Goal: Information Seeking & Learning: Get advice/opinions

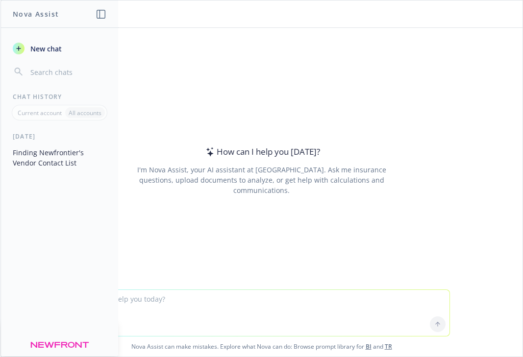
click at [130, 304] on textarea at bounding box center [262, 313] width 376 height 46
type textarea "what does zsh: command not found mean? i'm trying to install brew"
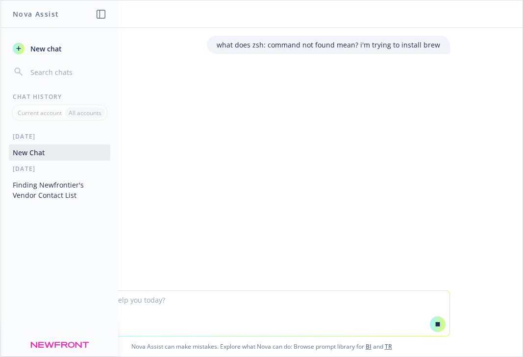
click at [49, 245] on div "[DATE] New Chat [DATE] Finding Newfrontier's Vendor Contact List" at bounding box center [59, 244] width 117 height 225
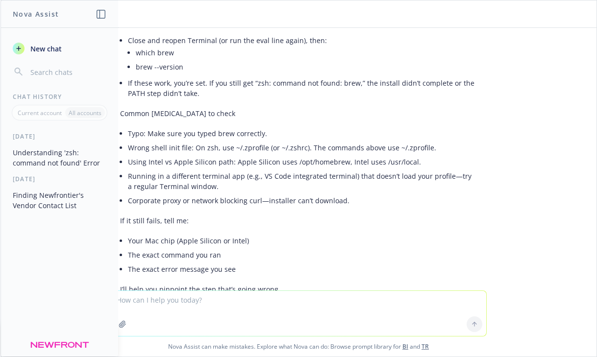
scroll to position [324, 0]
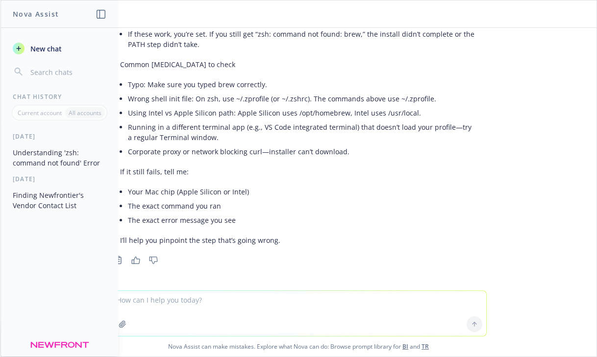
click at [193, 307] on textarea at bounding box center [299, 313] width 376 height 45
paste textarea "I don’t have admin rights on my Mac, so I installed Homebrew in my home directo…"
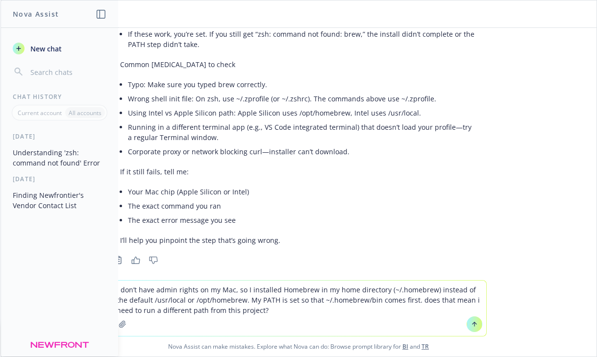
paste textarea "(base) [PERSON_NAME] budget_tool %"
type textarea "I don’t have admin rights on my Mac, so I installed Homebrew in my home directo…"
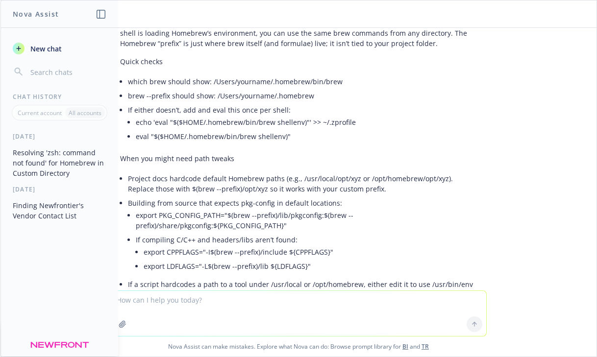
scroll to position [650, 0]
click at [261, 303] on textarea at bounding box center [299, 313] width 376 height 45
paste textarea "(base) [PERSON_NAME] projects % brew --version Homebrew 4.6.11-64-g7e498eb"
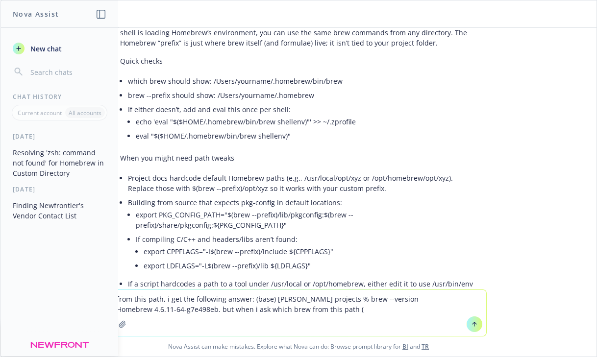
paste textarea "(base) [PERSON_NAME] budget_tool % which brew"
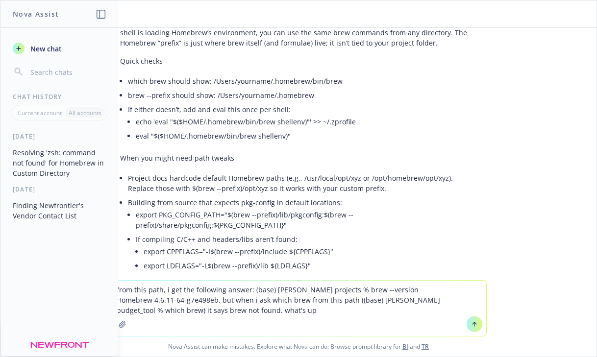
type textarea "from this path, i get the following answer: (base) [PERSON_NAME] projects % bre…"
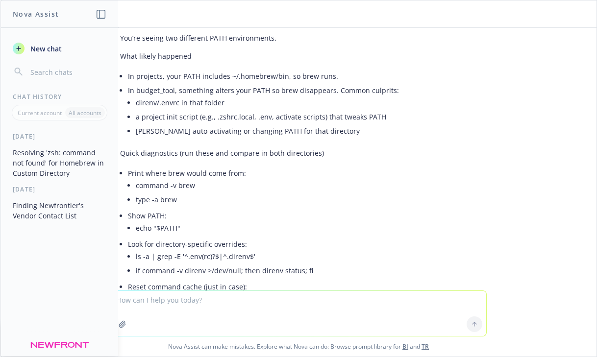
scroll to position [1092, 0]
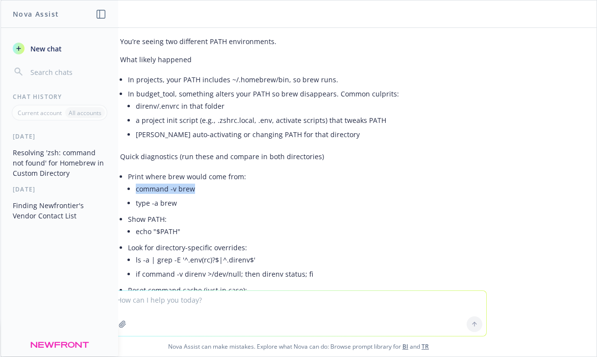
drag, startPoint x: 196, startPoint y: 192, endPoint x: 135, endPoint y: 189, distance: 60.9
click at [135, 189] on li "Print where brew would come from: command -v brew type -a brew" at bounding box center [302, 191] width 349 height 43
copy li "command -v brew"
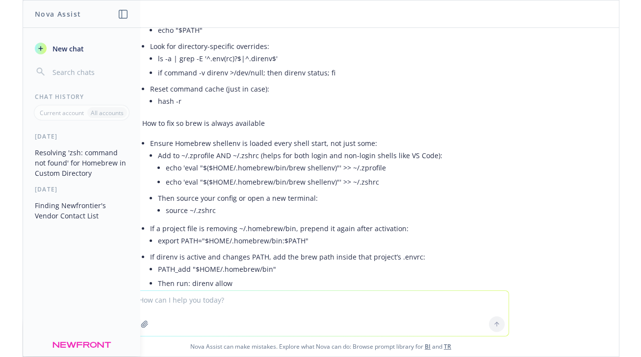
scroll to position [1294, 0]
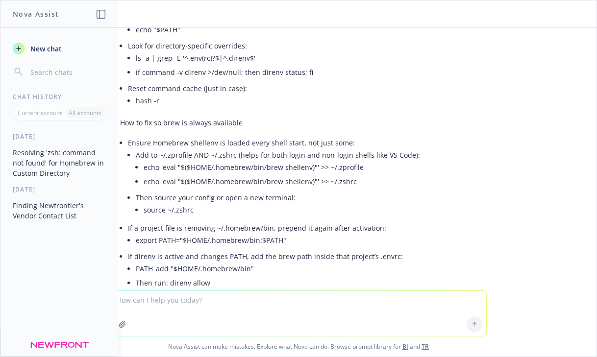
click at [174, 308] on textarea at bounding box center [299, 313] width 376 height 45
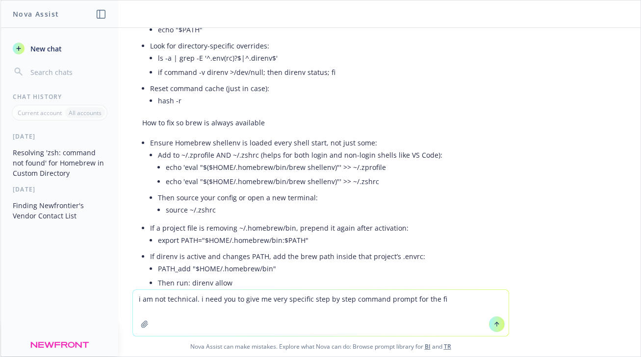
type textarea "i am not technical. i need you to give me very specific step by step command pr…"
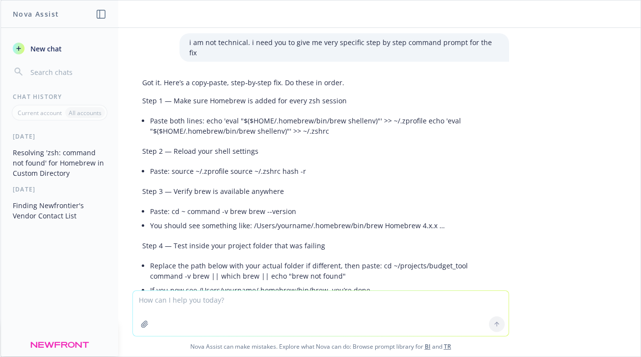
scroll to position [1765, 0]
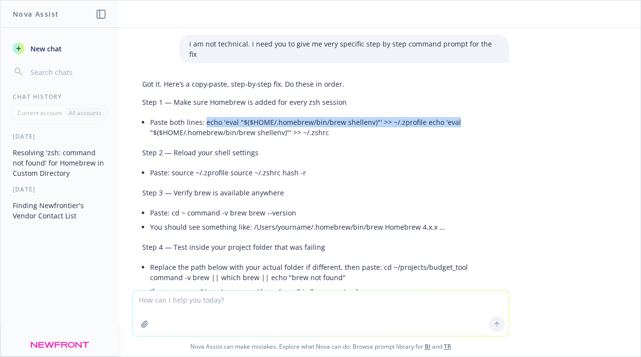
drag, startPoint x: 460, startPoint y: 100, endPoint x: 205, endPoint y: 104, distance: 255.0
click at [205, 115] on li "Paste both lines: echo 'eval "$($HOME/.homebrew/bin/brew shellenv)"' >> ~/.zpro…" at bounding box center [324, 127] width 349 height 25
copy li "echo 'eval "$($HOME/.homebrew/bin/brew shellenv)"' >> ~/.zprofile echo 'eval"
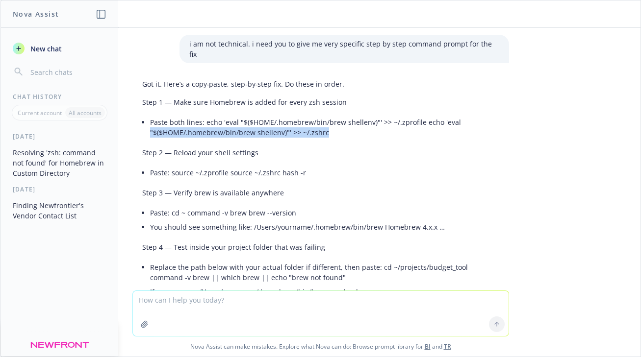
drag, startPoint x: 328, startPoint y: 111, endPoint x: 149, endPoint y: 112, distance: 179.0
click at [149, 112] on div "Got it. Here’s a copy‑paste, step‑by‑step fix. Do these in order. Step 1 — Make…" at bounding box center [320, 231] width 377 height 313
copy li ""$($HOME/.homebrew/bin/brew shellenv)"' >> ~/.zshrc"
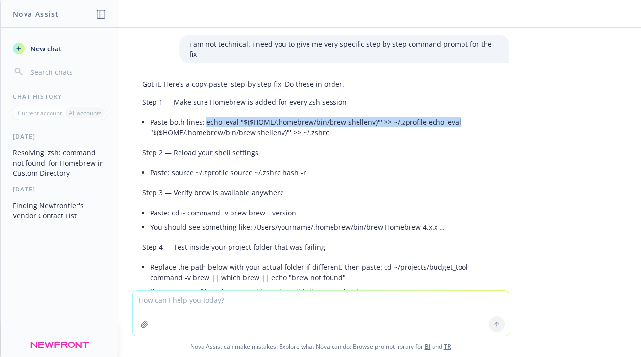
drag, startPoint x: 457, startPoint y: 102, endPoint x: 204, endPoint y: 103, distance: 253.0
click at [204, 115] on li "Paste both lines: echo 'eval "$($HOME/.homebrew/bin/brew shellenv)"' >> ~/.zpro…" at bounding box center [324, 127] width 349 height 25
copy li "echo 'eval "$($HOME/.homebrew/bin/brew shellenv)"' >> ~/.zprofile echo 'eval"
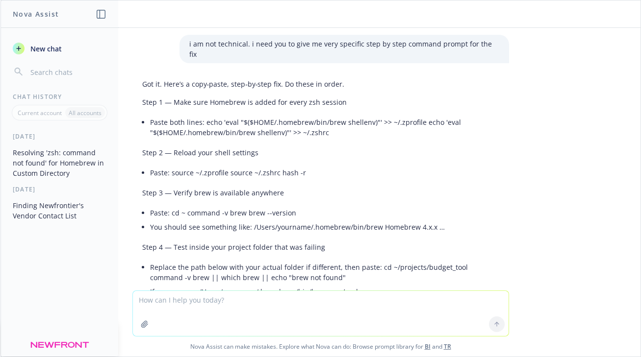
click at [329, 115] on li "Paste both lines: echo 'eval "$($HOME/.homebrew/bin/brew shellenv)"' >> ~/.zpro…" at bounding box center [324, 127] width 349 height 25
drag, startPoint x: 326, startPoint y: 113, endPoint x: 150, endPoint y: 113, distance: 176.0
click at [150, 115] on li "Paste both lines: echo 'eval "$($HOME/.homebrew/bin/brew shellenv)"' >> ~/.zpro…" at bounding box center [324, 127] width 349 height 25
copy li ""$($HOME/.homebrew/bin/brew shellenv)"' >> ~/.zshrc"
drag, startPoint x: 304, startPoint y: 152, endPoint x: 171, endPoint y: 154, distance: 132.9
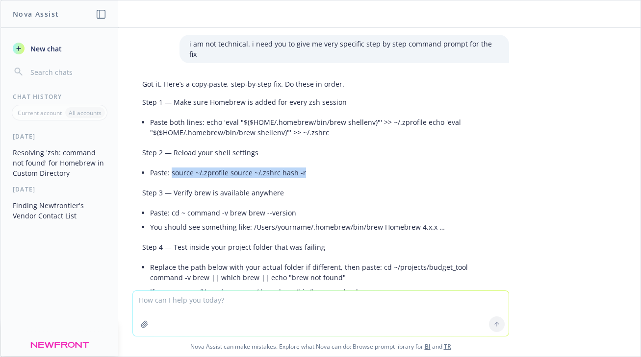
click at [171, 166] on li "Paste: source ~/.zprofile source ~/.zshrc hash -r" at bounding box center [324, 173] width 349 height 14
copy li "source ~/.zprofile source ~/.zshrc hash -r"
click at [203, 318] on textarea at bounding box center [321, 313] width 376 height 45
paste textarea "/Users/[PERSON_NAME]/.zprofile:9: permission denied:"
type textarea "i'm getting this after step 2: /Users/[PERSON_NAME]/.zprofile:9: permission den…"
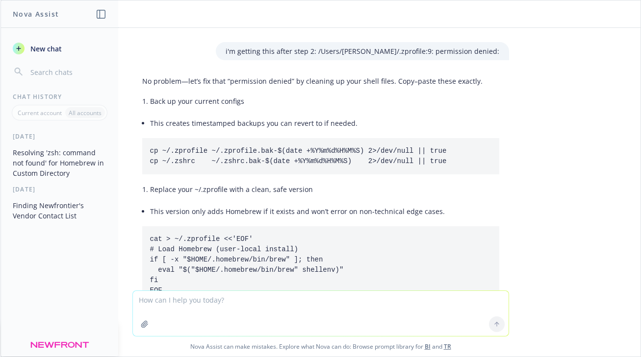
scroll to position [2125, 0]
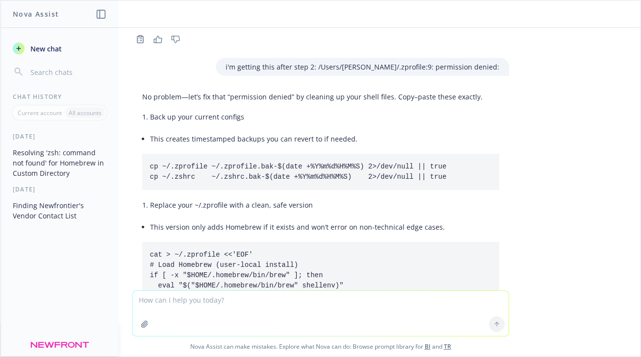
click at [357, 154] on pre "cp ~/.zprofile ~/.zprofile.bak-$(date +%Y%m%d%H%M%S) 2>/dev/null || true cp ~/.…" at bounding box center [320, 172] width 357 height 36
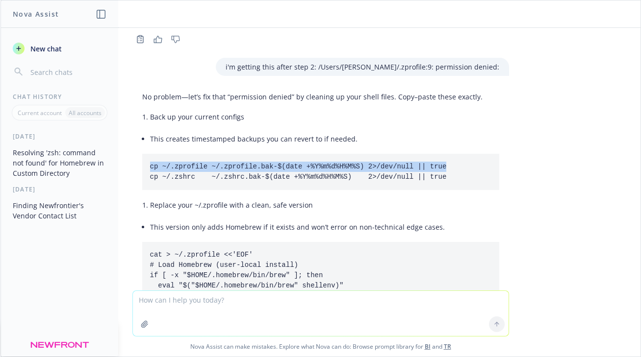
drag, startPoint x: 451, startPoint y: 146, endPoint x: 149, endPoint y: 143, distance: 302.5
click at [149, 154] on pre "cp ~/.zprofile ~/.zprofile.bak-$(date +%Y%m%d%H%M%S) 2>/dev/null || true cp ~/.…" at bounding box center [320, 172] width 357 height 36
copy code "cp ~/.zprofile ~/.zprofile.bak-$(date +%Y%m%d%H%M%S) 2>/dev/null || true"
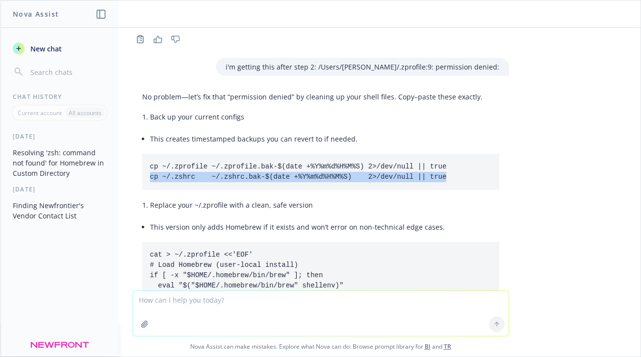
drag, startPoint x: 454, startPoint y: 153, endPoint x: 149, endPoint y: 158, distance: 305.0
click at [149, 158] on pre "cp ~/.zprofile ~/.zprofile.bak-$(date +%Y%m%d%H%M%S) 2>/dev/null || true cp ~/.…" at bounding box center [320, 172] width 357 height 36
copy code "cp ~/.zshrc ~/.zshrc.bak-$(date +%Y%m%d%H%M%S) 2>/dev/null || true"
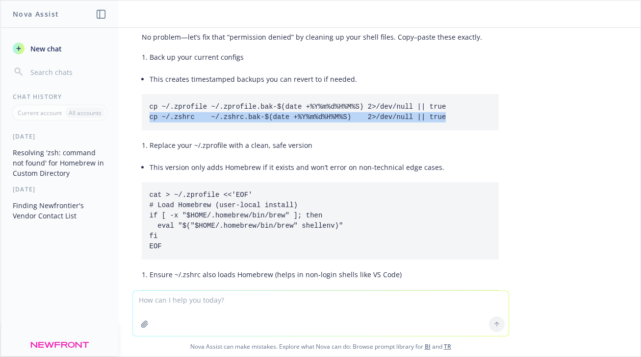
scroll to position [2185, 2]
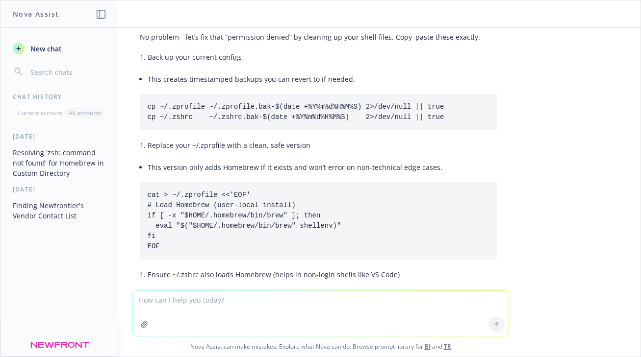
click at [259, 182] on pre "cat > ~/.zprofile <<'EOF' # Load Homebrew (user-local install) if [ -x "$HOME/.…" at bounding box center [318, 220] width 357 height 77
drag, startPoint x: 259, startPoint y: 174, endPoint x: 148, endPoint y: 176, distance: 111.3
click at [148, 182] on pre "cat > ~/.zprofile <<'EOF' # Load Homebrew (user-local install) if [ -x "$HOME/.…" at bounding box center [318, 220] width 357 height 77
copy code "cat > ~/.zprofile <<'EOF'"
drag, startPoint x: 298, startPoint y: 185, endPoint x: 147, endPoint y: 188, distance: 151.1
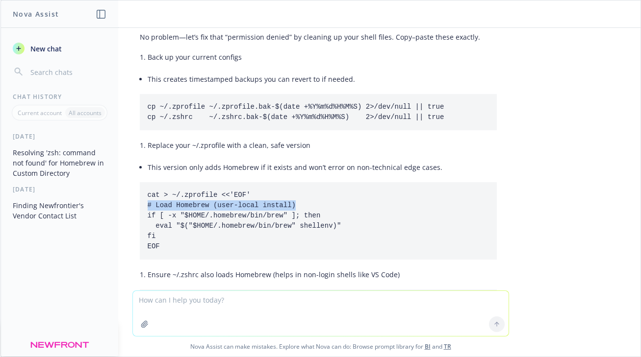
click at [147, 188] on pre "cat > ~/.zprofile <<'EOF' # Load Homebrew (user-local install) if [ -x "$HOME/.…" at bounding box center [318, 220] width 357 height 77
copy code "# Load Homebrew (user-local install)"
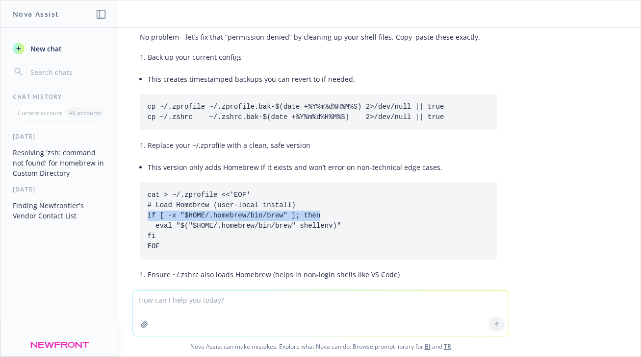
drag, startPoint x: 324, startPoint y: 195, endPoint x: 145, endPoint y: 199, distance: 179.0
click at [145, 199] on pre "cat > ~/.zprofile <<'EOF' # Load Homebrew (user-local install) if [ -x "$HOME/.…" at bounding box center [318, 220] width 357 height 77
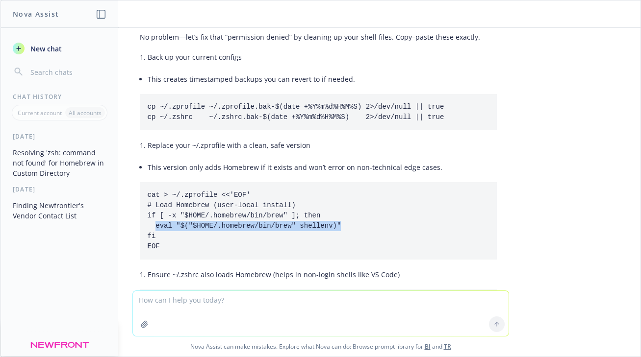
drag, startPoint x: 342, startPoint y: 205, endPoint x: 155, endPoint y: 204, distance: 186.3
click at [155, 204] on pre "cat > ~/.zprofile <<'EOF' # Load Homebrew (user-local install) if [ -x "$HOME/.…" at bounding box center [318, 220] width 357 height 77
drag, startPoint x: 156, startPoint y: 216, endPoint x: 145, endPoint y: 216, distance: 10.8
click at [145, 216] on pre "cat > ~/.zprofile <<'EOF' # Load Homebrew (user-local install) if [ -x "$HOME/.…" at bounding box center [318, 220] width 357 height 77
drag, startPoint x: 163, startPoint y: 225, endPoint x: 144, endPoint y: 227, distance: 18.7
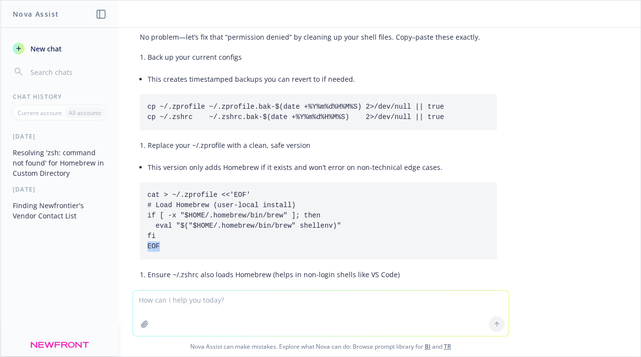
click at [144, 227] on pre "cat > ~/.zprofile <<'EOF' # Load Homebrew (user-local install) if [ -x "$HOME/.…" at bounding box center [318, 220] width 357 height 77
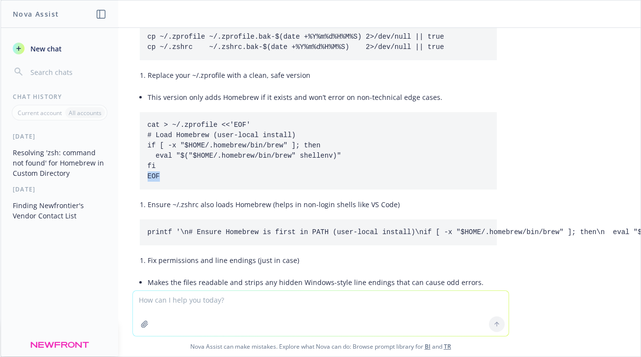
scroll to position [2259, 2]
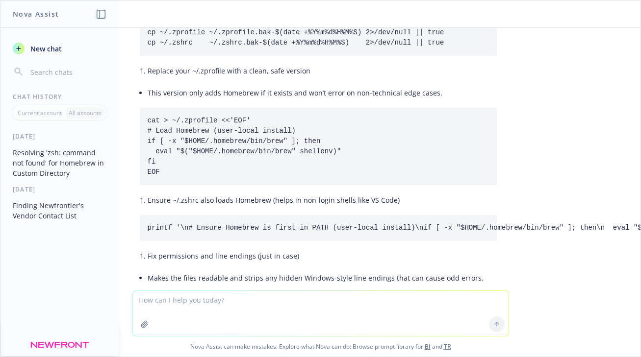
click at [189, 224] on code "printf '\n# Ensure Homebrew is first in PATH (user-local install)\nif [ -x "$HO…" at bounding box center [512, 228] width 729 height 8
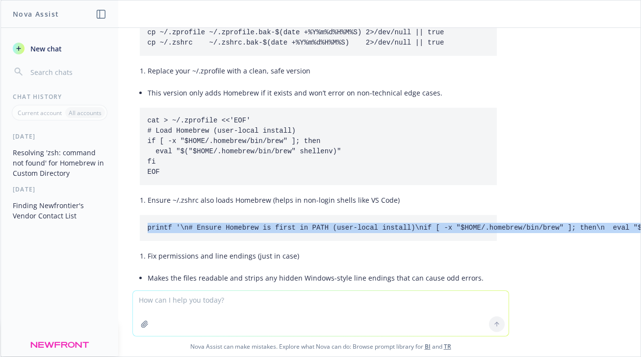
drag, startPoint x: 148, startPoint y: 208, endPoint x: 505, endPoint y: 215, distance: 357.0
click at [505, 215] on div "No problem—let’s fix that “permission denied” by cleaning up your shell files. …" at bounding box center [318, 316] width 377 height 726
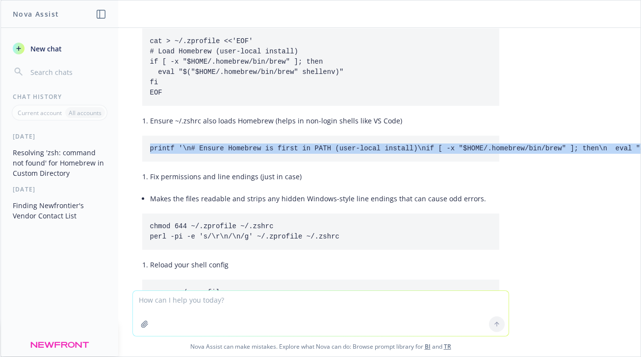
scroll to position [2342, 0]
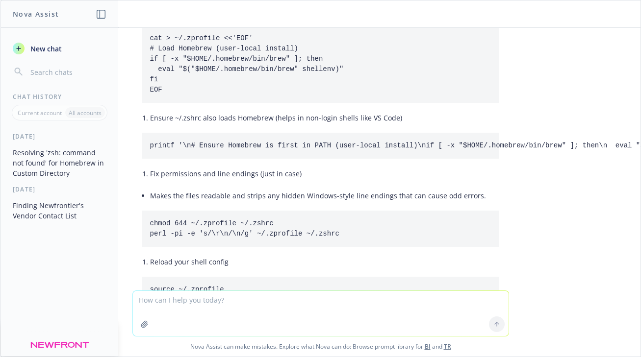
click at [281, 211] on pre "chmod 644 ~/.zprofile ~/.zshrc perl -pi -e 's/\r\n/\n/g' ~/.zprofile ~/.zshrc" at bounding box center [320, 229] width 357 height 36
drag, startPoint x: 278, startPoint y: 203, endPoint x: 150, endPoint y: 208, distance: 128.0
click at [150, 211] on pre "chmod 644 ~/.zprofile ~/.zshrc perl -pi -e 's/\r\n/\n/g' ~/.zprofile ~/.zshrc" at bounding box center [320, 229] width 357 height 36
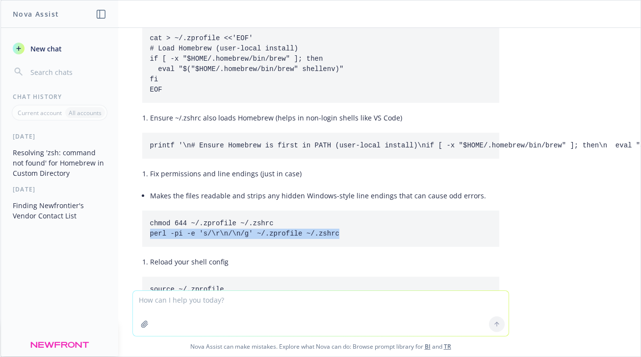
drag, startPoint x: 342, startPoint y: 214, endPoint x: 150, endPoint y: 213, distance: 192.7
click at [150, 213] on pre "chmod 644 ~/.zprofile ~/.zshrc perl -pi -e 's/\r\n/\n/g' ~/.zprofile ~/.zshrc" at bounding box center [320, 229] width 357 height 36
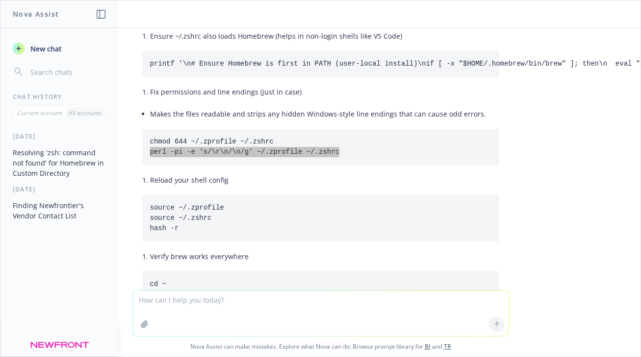
scroll to position [2428, 0]
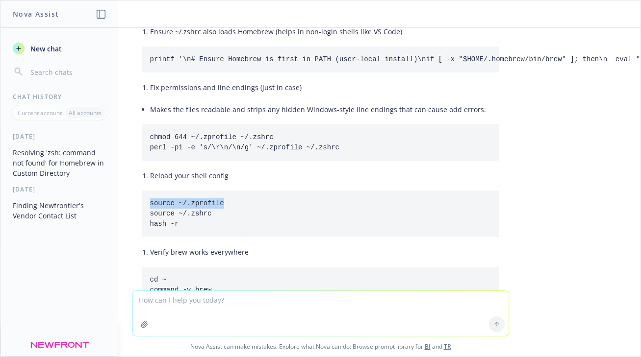
drag, startPoint x: 227, startPoint y: 183, endPoint x: 151, endPoint y: 181, distance: 76.0
click at [151, 191] on pre "source ~/.zprofile source ~/.zshrc hash -r" at bounding box center [320, 214] width 357 height 47
drag, startPoint x: 214, startPoint y: 193, endPoint x: 149, endPoint y: 194, distance: 65.2
click at [149, 194] on pre "source ~/.zprofile source ~/.zshrc hash -r" at bounding box center [320, 214] width 357 height 47
click at [210, 309] on textarea at bounding box center [321, 313] width 376 height 45
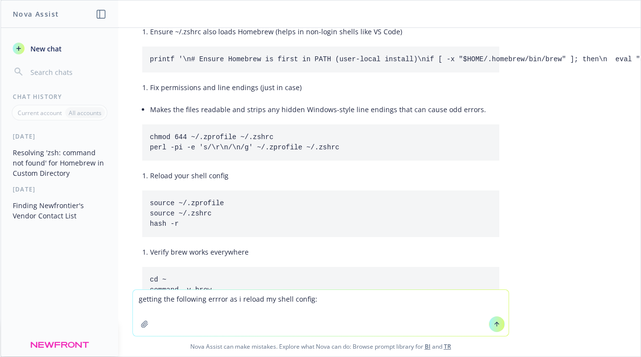
paste textarea "(base) [PERSON_NAME] budget_tool % source ~/.zshrc /Users/[PERSON_NAME]/.zshrc:…"
type textarea "getting the following errror as i reload my shell config: (base) [PERSON_NAME] …"
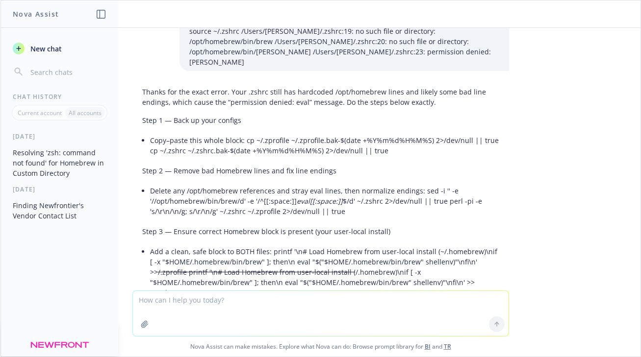
scroll to position [2953, 0]
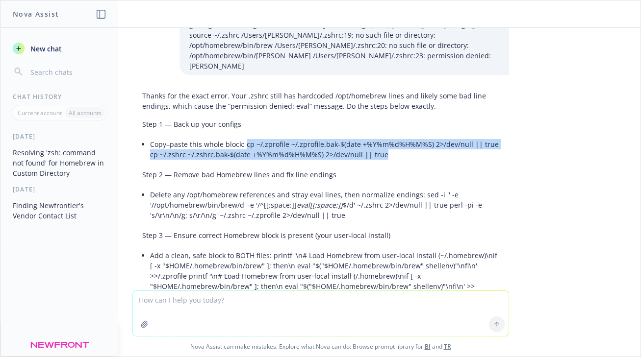
drag, startPoint x: 381, startPoint y: 123, endPoint x: 245, endPoint y: 113, distance: 136.6
click at [245, 137] on li "Copy–paste this whole block: cp ~/.zprofile ~/.zprofile.bak-$(date +%Y%m%d%H%M%…" at bounding box center [324, 149] width 349 height 25
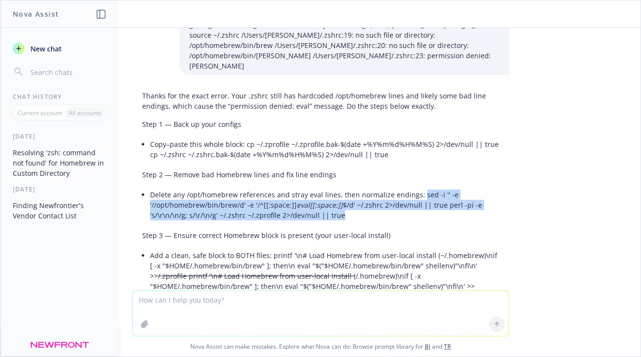
drag, startPoint x: 343, startPoint y: 188, endPoint x: 417, endPoint y: 164, distance: 77.8
click at [417, 188] on li "Delete any /opt/homebrew references and stray eval lines, then normalize ending…" at bounding box center [324, 205] width 349 height 35
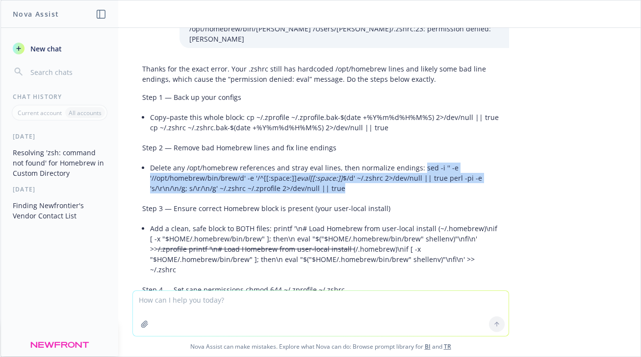
scroll to position [2980, 0]
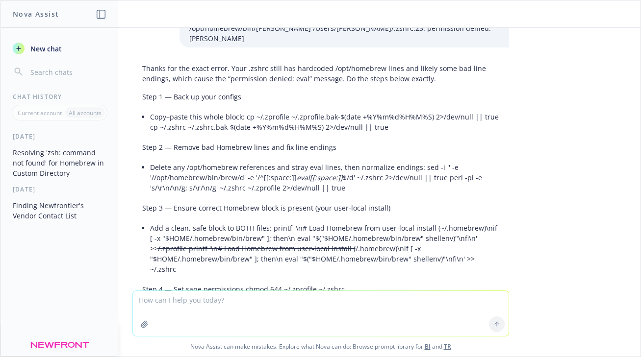
click at [270, 221] on li "Add a clean, safe block to BOTH files: printf '\n# Load Homebrew from user-loca…" at bounding box center [324, 248] width 349 height 55
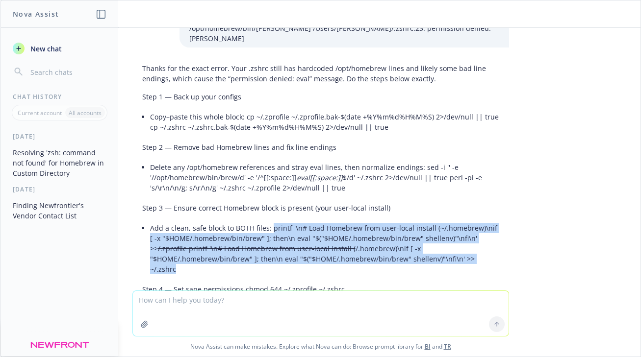
drag, startPoint x: 269, startPoint y: 199, endPoint x: 385, endPoint y: 232, distance: 120.3
click at [385, 232] on li "Add a clean, safe block to BOTH files: printf '\n# Load Homebrew from user-loca…" at bounding box center [324, 248] width 349 height 55
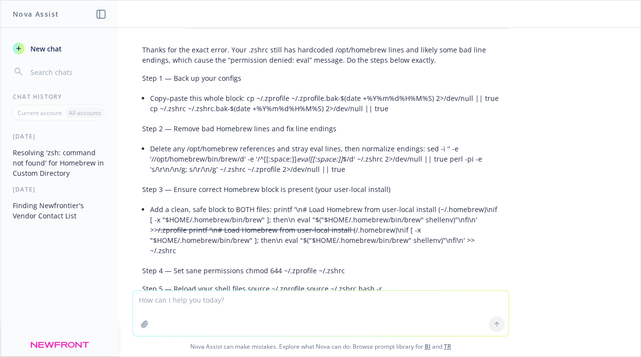
click at [252, 304] on textarea at bounding box center [321, 313] width 376 height 45
type textarea "why does step 3 have a strike thru the text?"
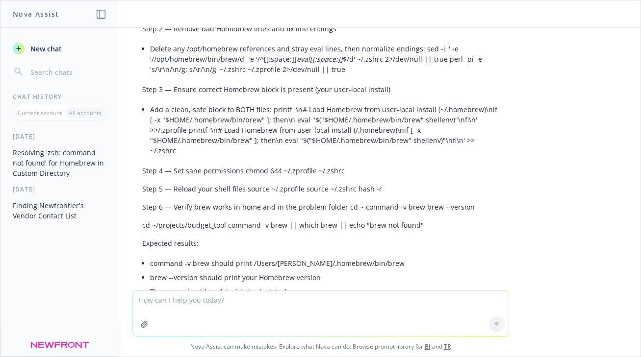
scroll to position [3091, 0]
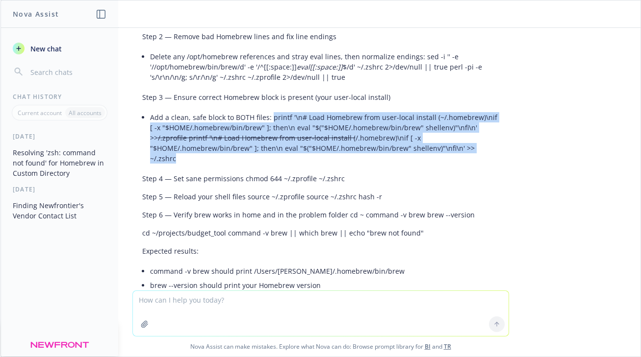
drag, startPoint x: 388, startPoint y: 117, endPoint x: 271, endPoint y: 86, distance: 121.2
click at [271, 110] on li "Add a clean, safe block to BOTH files: printf '\n# Load Homebrew from user-loca…" at bounding box center [324, 137] width 349 height 55
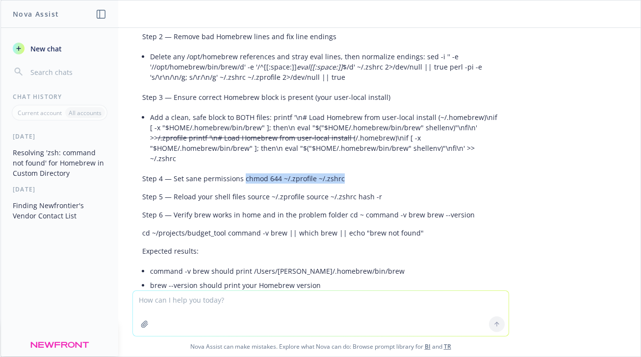
drag, startPoint x: 340, startPoint y: 137, endPoint x: 243, endPoint y: 139, distance: 97.1
click at [243, 174] on p "Step 4 — Set sane permissions chmod 644 ~/.zprofile ~/.zshrc" at bounding box center [320, 179] width 357 height 10
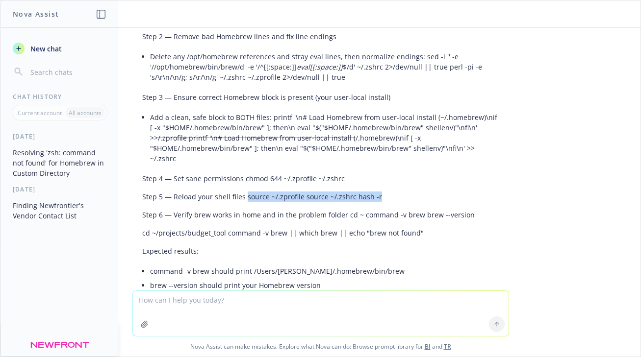
drag, startPoint x: 374, startPoint y: 158, endPoint x: 244, endPoint y: 157, distance: 130.4
click at [244, 192] on p "Step 5 — Reload your shell files source ~/.zprofile source ~/.zshrc hash -r" at bounding box center [320, 197] width 357 height 10
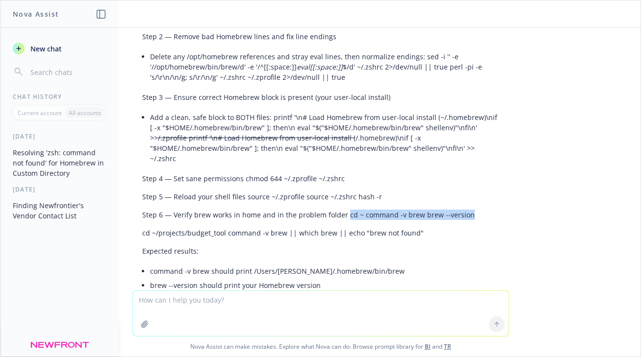
drag, startPoint x: 464, startPoint y: 176, endPoint x: 344, endPoint y: 174, distance: 120.1
click at [344, 210] on p "Step 6 — Verify brew works in home and in the problem folder cd ~ command -v br…" at bounding box center [320, 215] width 357 height 10
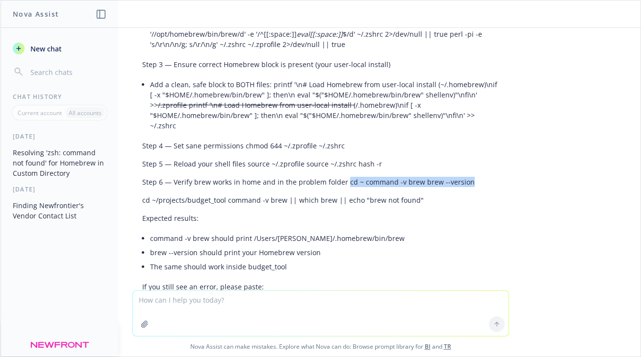
scroll to position [3131, 0]
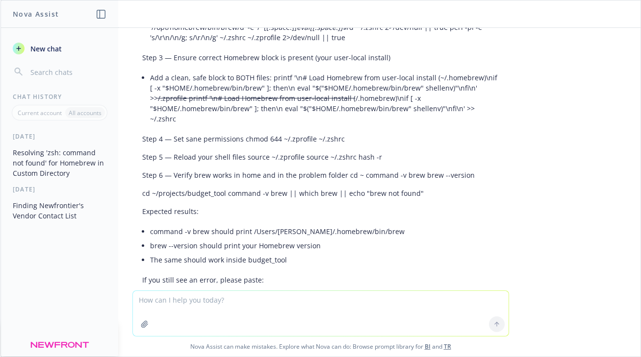
click at [260, 309] on textarea at bounding box center [321, 313] width 376 height 45
paste textarea "(base) [PERSON_NAME] budget_tool % cd ~ command -v [PERSON_NAME] --version cd: …"
type textarea "(base) [PERSON_NAME] budget_tool % cd ~ command -v [PERSON_NAME] --version cd: …"
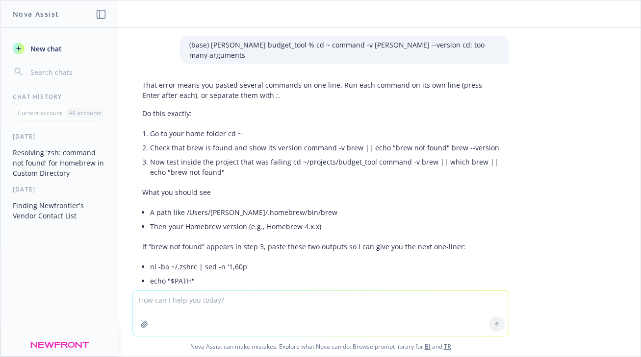
scroll to position [3812, 0]
